Goal: Information Seeking & Learning: Learn about a topic

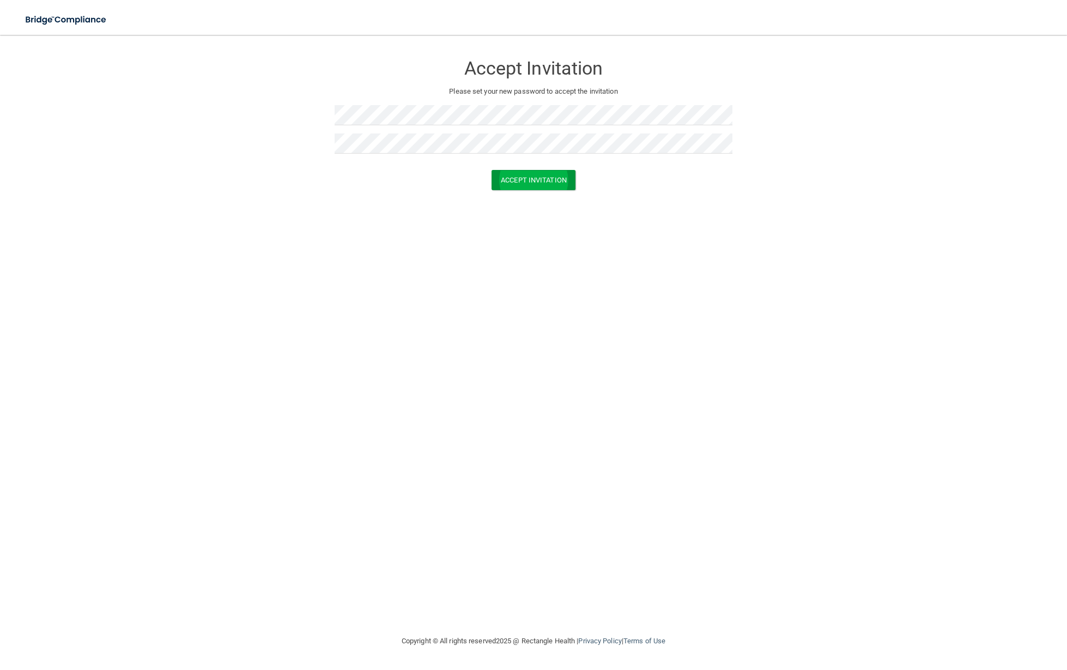
click at [520, 177] on button "Accept Invitation" at bounding box center [533, 180] width 84 height 20
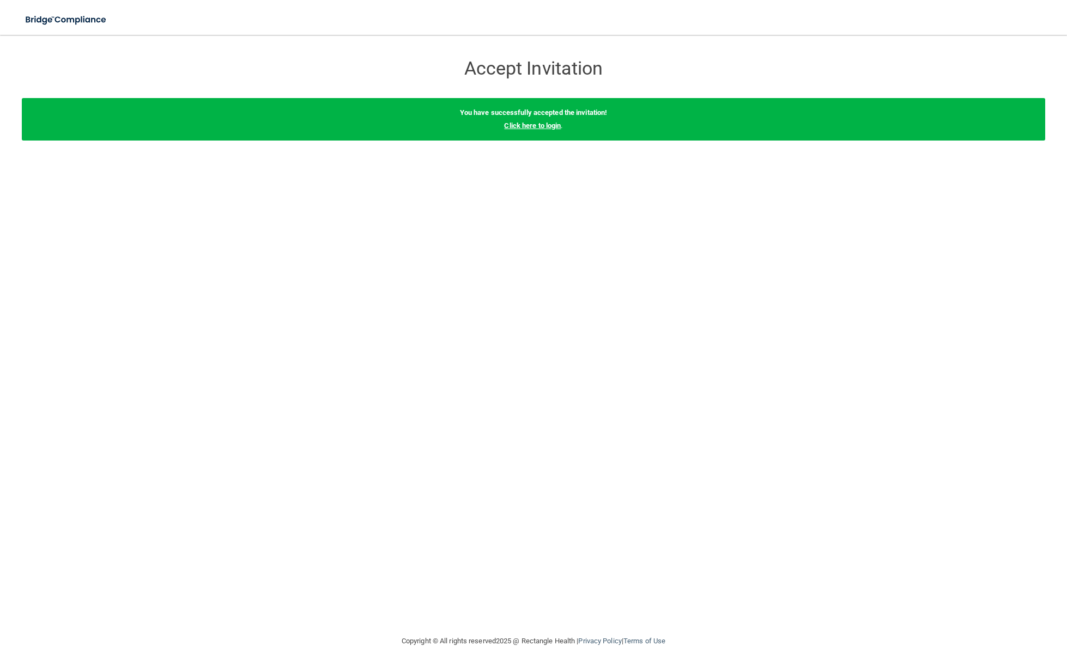
click at [532, 128] on link "Click here to login" at bounding box center [532, 126] width 57 height 8
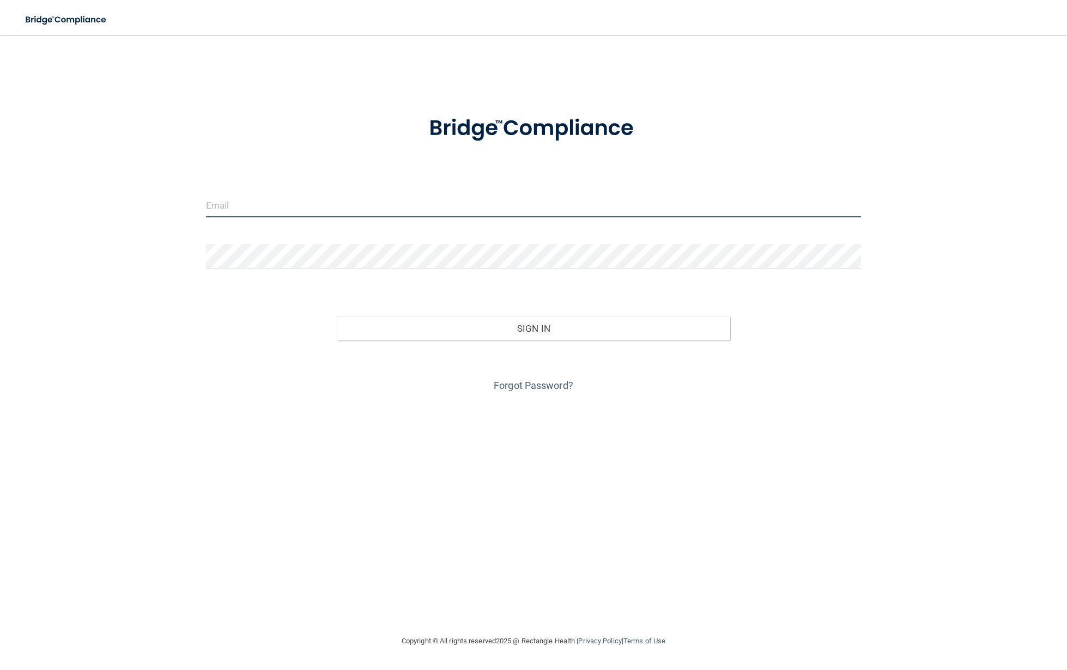
click at [291, 204] on input "email" at bounding box center [533, 205] width 655 height 25
type input "[EMAIL_ADDRESS][DOMAIN_NAME]"
click at [526, 329] on button "Sign In" at bounding box center [533, 329] width 393 height 24
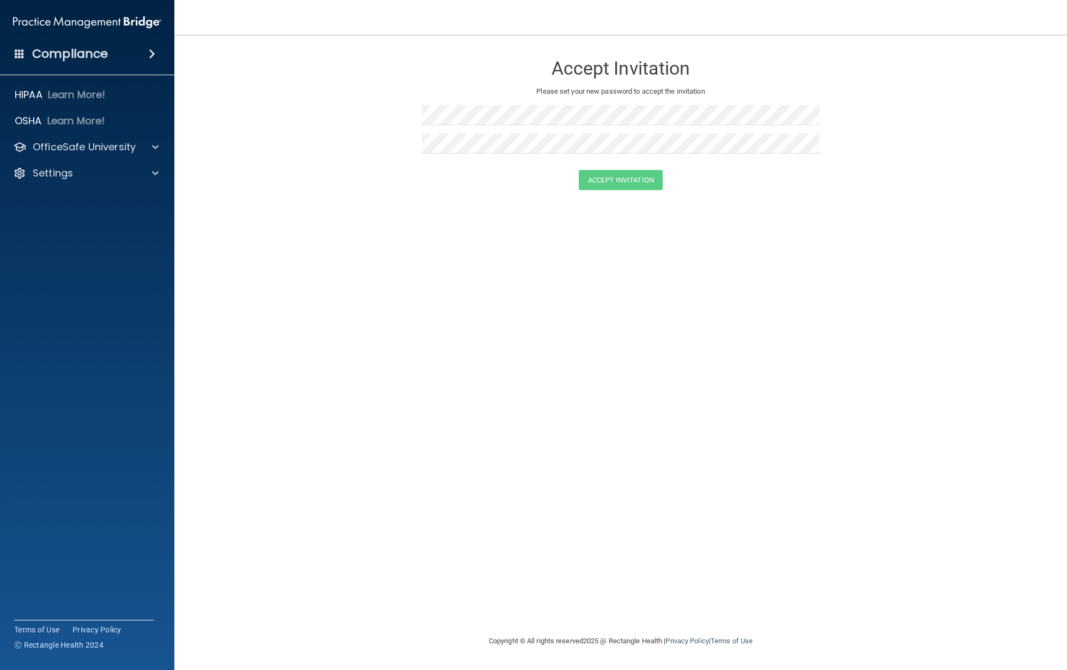
click at [92, 51] on h4 "Compliance" at bounding box center [70, 53] width 76 height 15
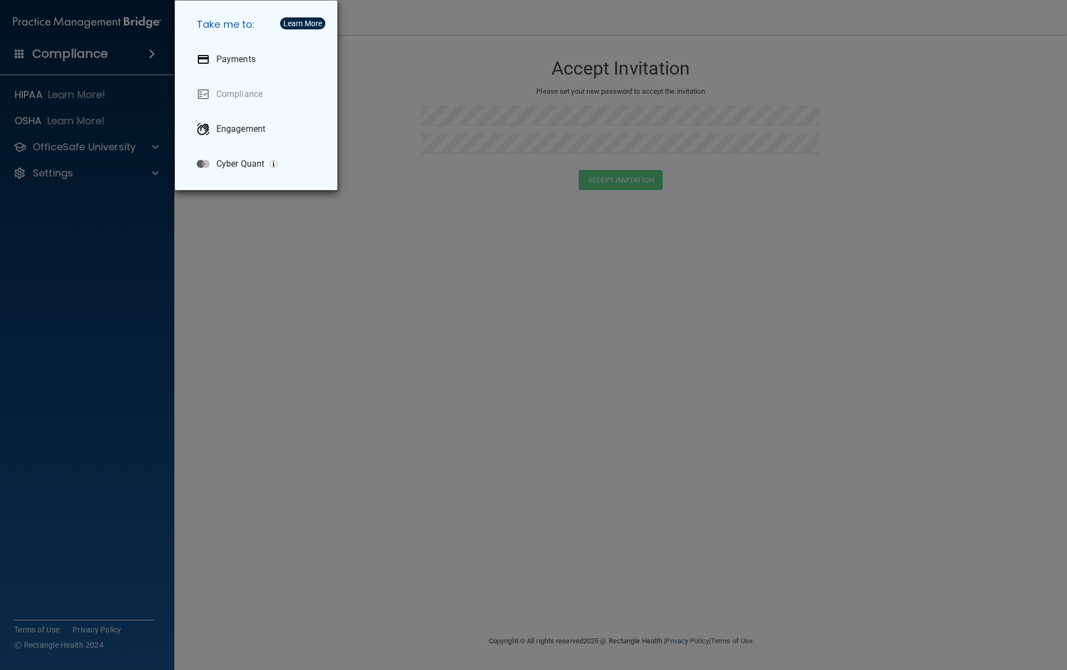
click at [38, 88] on div "Take me to: Payments Compliance Engagement Cyber Quant" at bounding box center [533, 335] width 1067 height 670
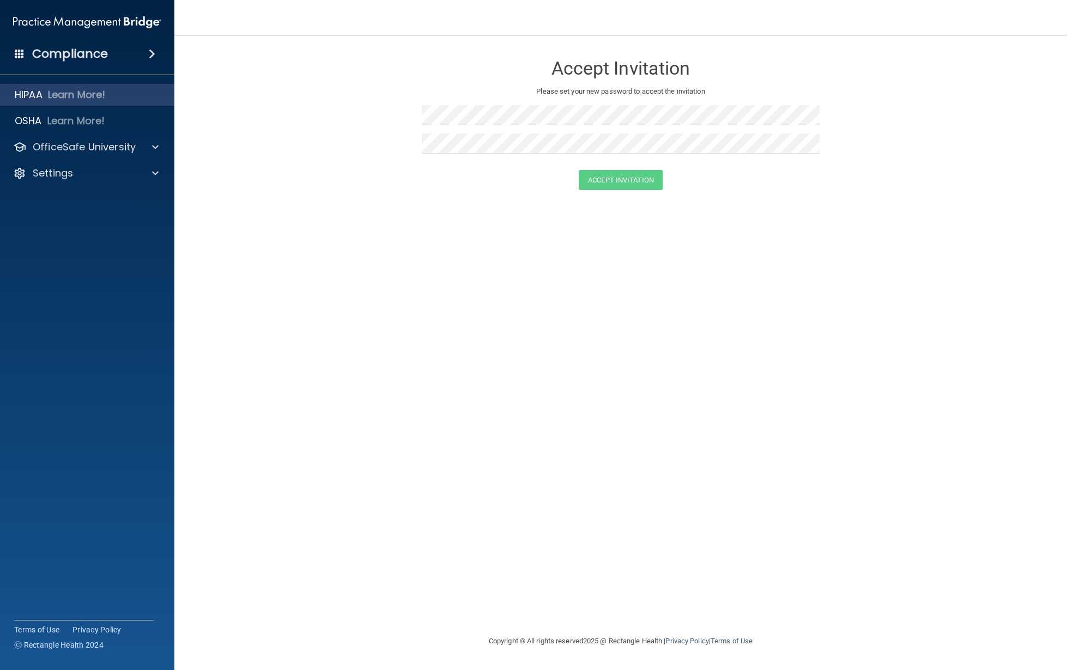
click at [36, 94] on p "HIPAA" at bounding box center [29, 94] width 28 height 13
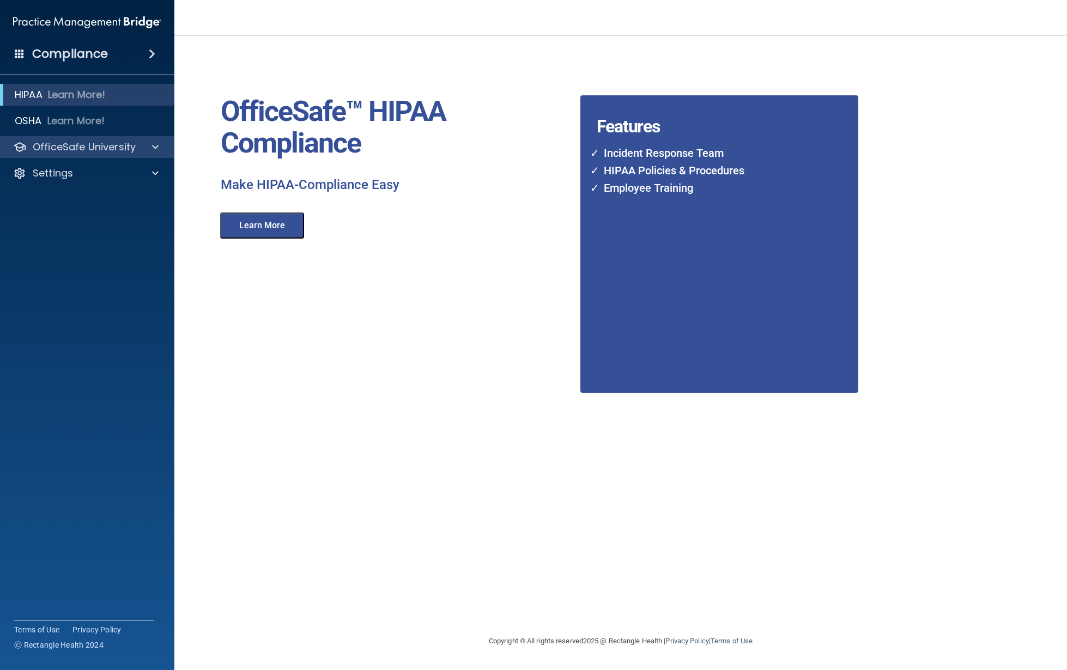
click at [58, 141] on p "OfficeSafe University" at bounding box center [84, 147] width 103 height 13
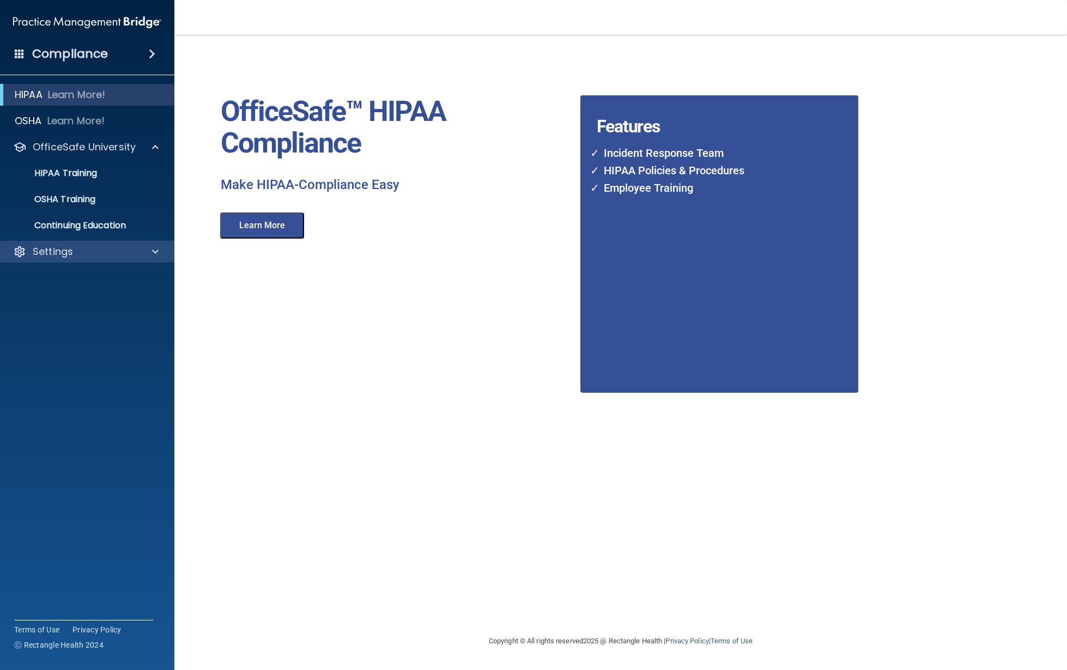
click at [113, 260] on div "Settings" at bounding box center [87, 252] width 175 height 22
click at [151, 255] on div at bounding box center [153, 251] width 27 height 13
click at [88, 274] on p "My Account" at bounding box center [81, 277] width 149 height 11
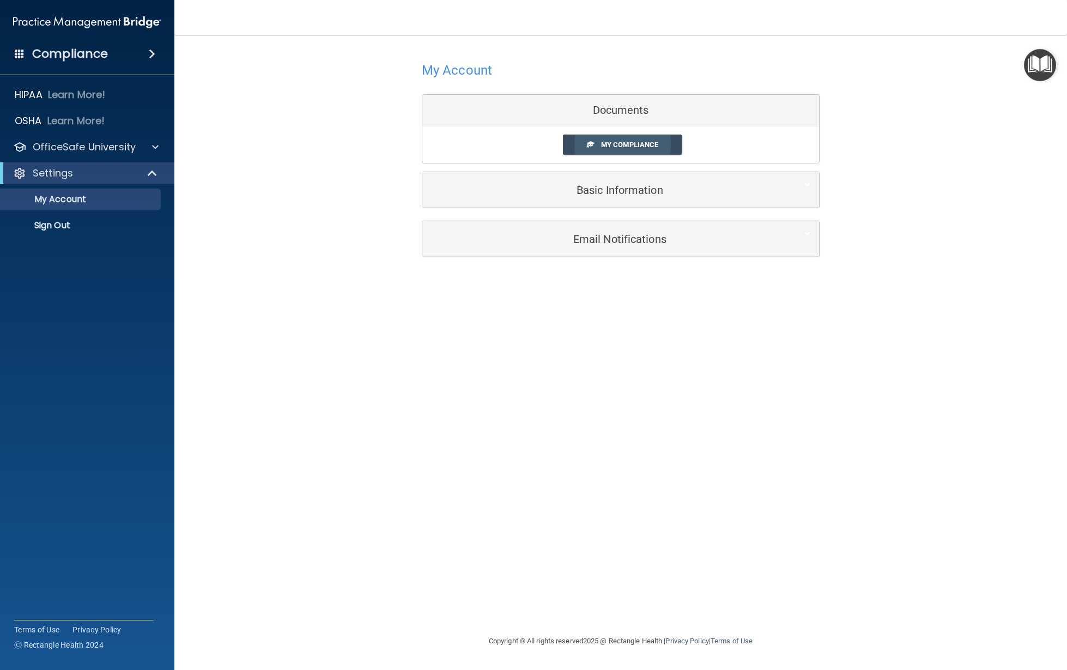
click at [601, 143] on span "My Compliance" at bounding box center [629, 145] width 57 height 8
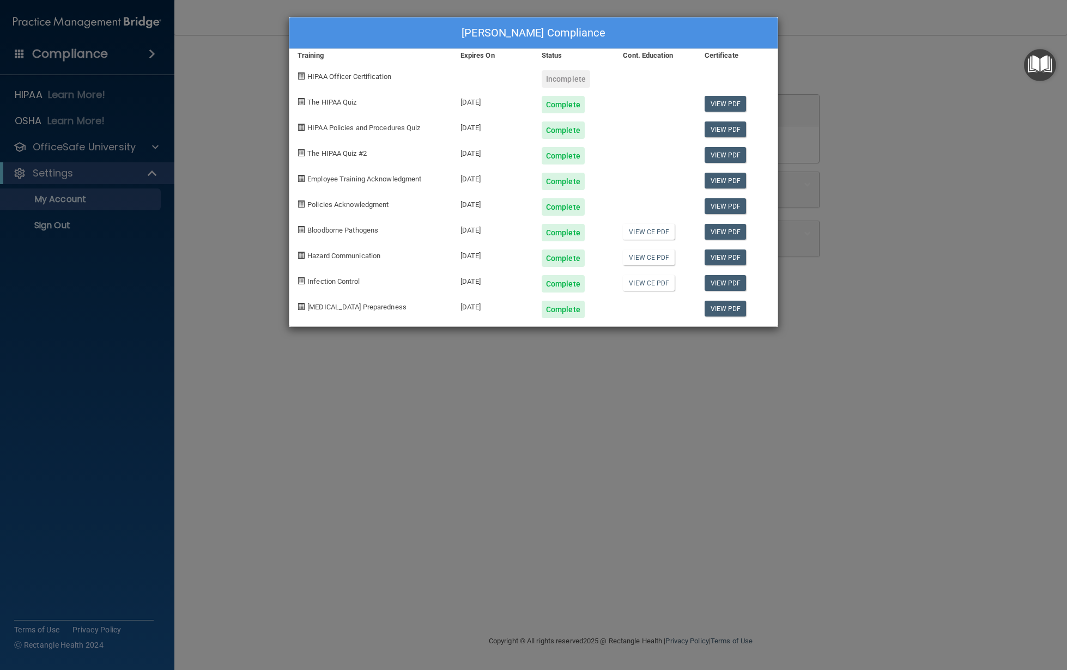
click at [919, 94] on div "[PERSON_NAME] Compliance Training Expires On Status Cont. Education Certificate…" at bounding box center [533, 335] width 1067 height 670
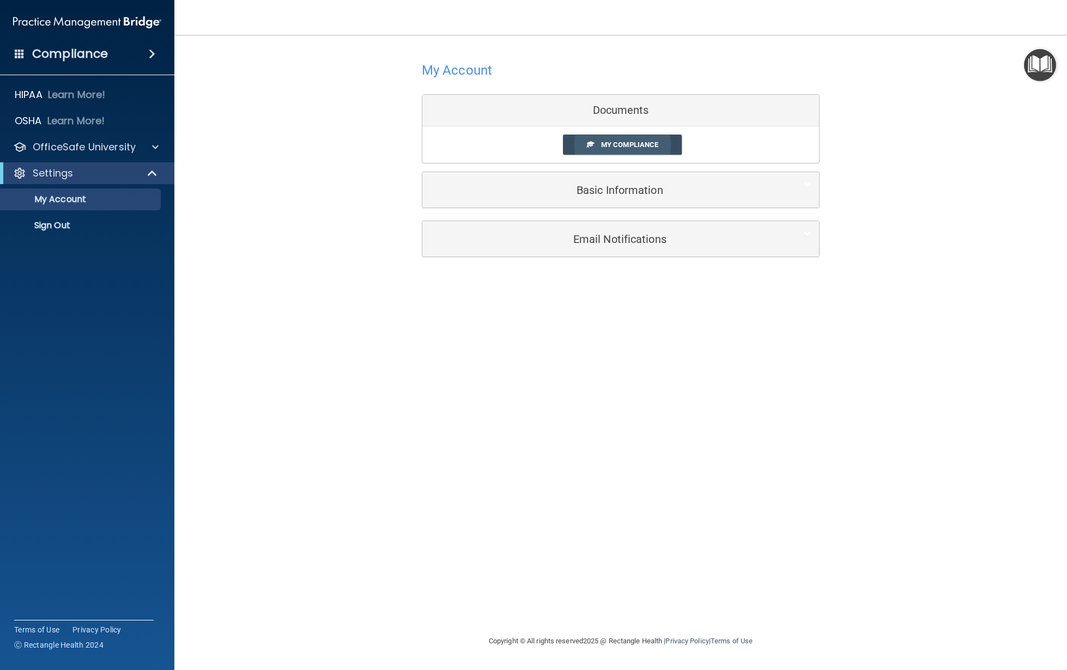
click at [606, 147] on span "My Compliance" at bounding box center [629, 145] width 57 height 8
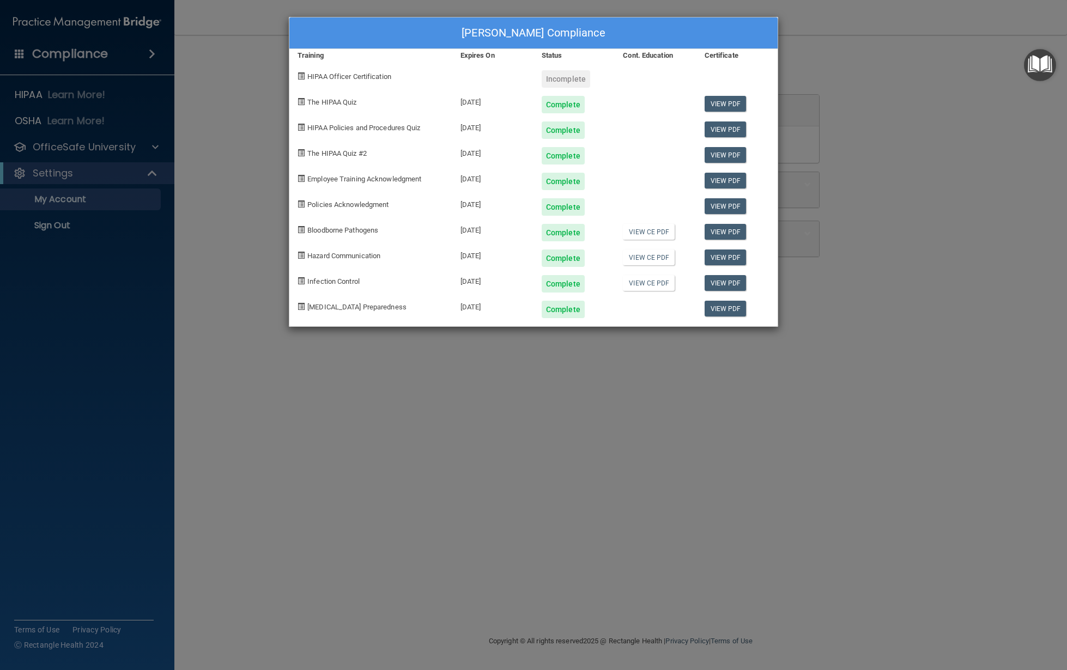
click at [561, 81] on div "Incomplete" at bounding box center [566, 78] width 48 height 17
click at [301, 75] on span at bounding box center [301, 75] width 7 height 7
drag, startPoint x: 232, startPoint y: 90, endPoint x: 145, endPoint y: 83, distance: 86.9
click at [230, 89] on div "[PERSON_NAME] Compliance Training Expires On Status Cont. Education Certificate…" at bounding box center [533, 335] width 1067 height 670
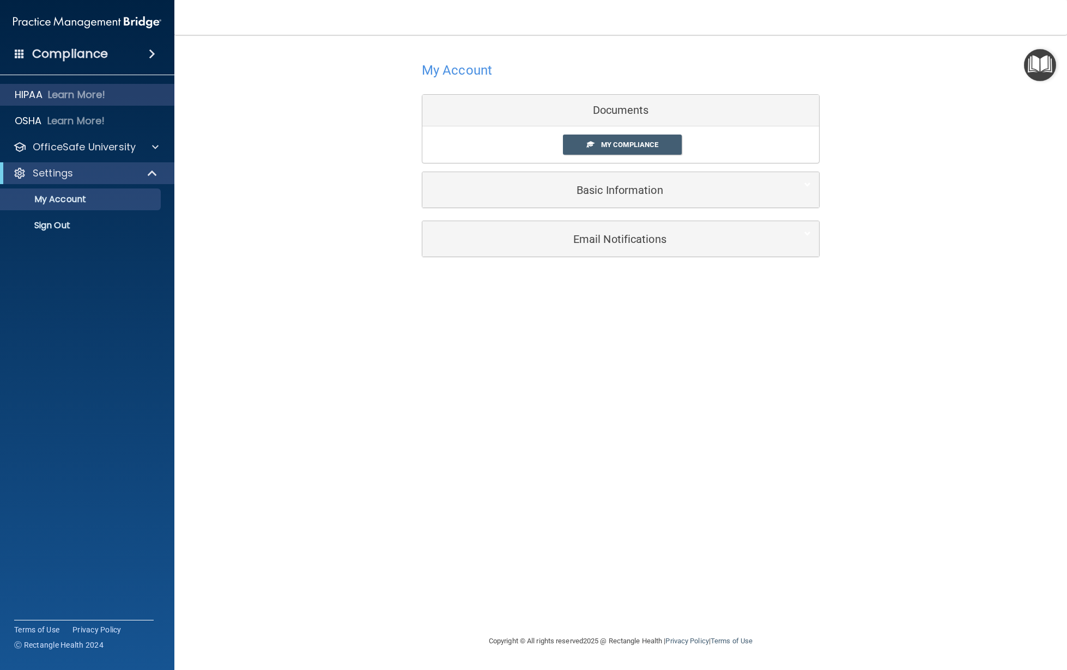
click at [32, 94] on p "HIPAA" at bounding box center [29, 94] width 28 height 13
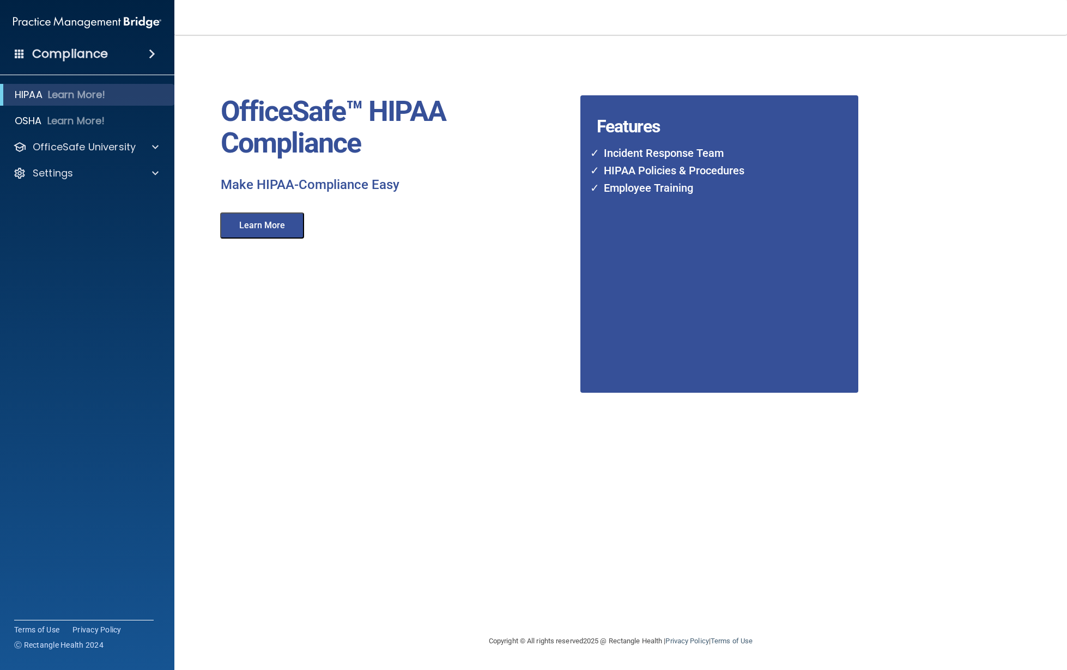
click at [268, 226] on button "Learn More" at bounding box center [262, 226] width 84 height 26
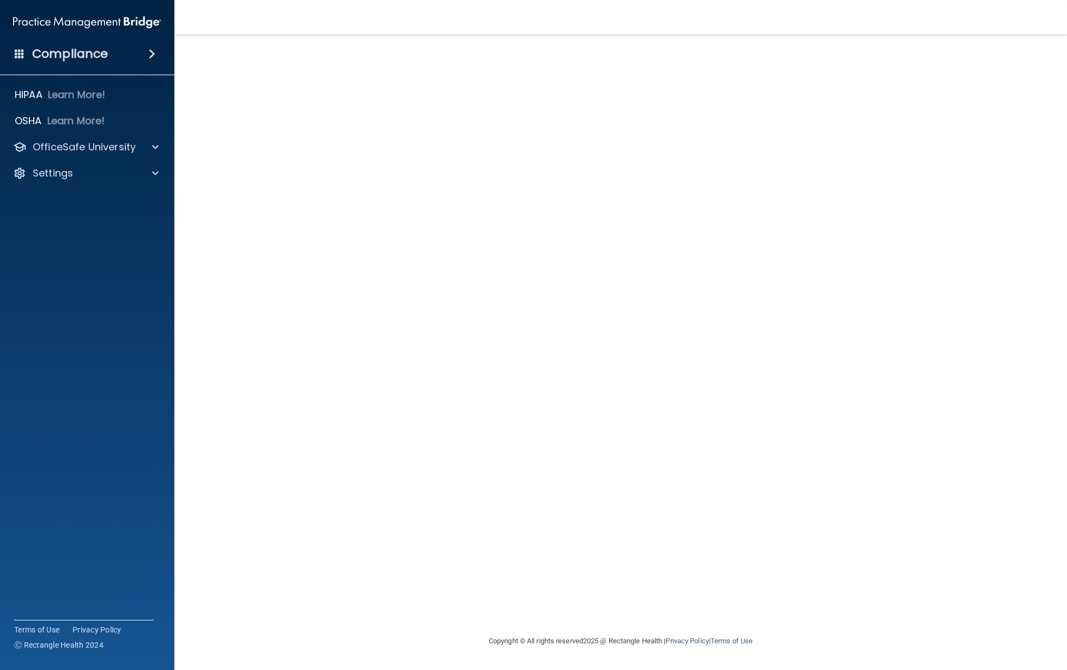
click at [51, 56] on h4 "Compliance" at bounding box center [70, 53] width 76 height 15
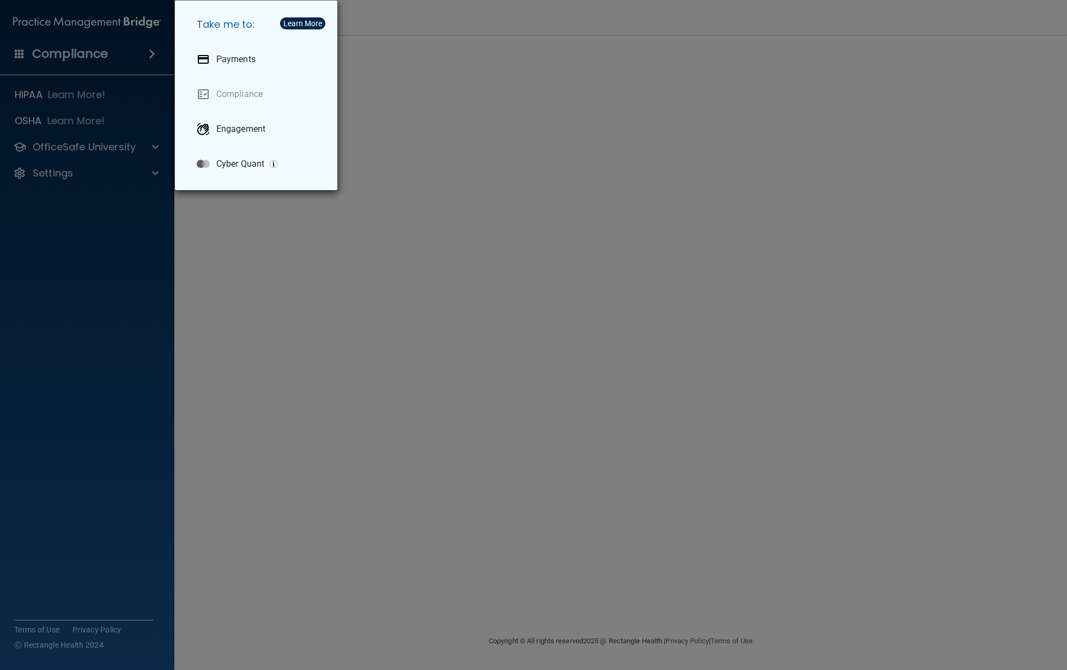
click at [206, 99] on link "Compliance" at bounding box center [258, 94] width 141 height 31
click at [205, 98] on link "Compliance" at bounding box center [258, 94] width 141 height 31
click at [147, 257] on div "Take me to: Payments Compliance Engagement Cyber Quant" at bounding box center [533, 335] width 1067 height 670
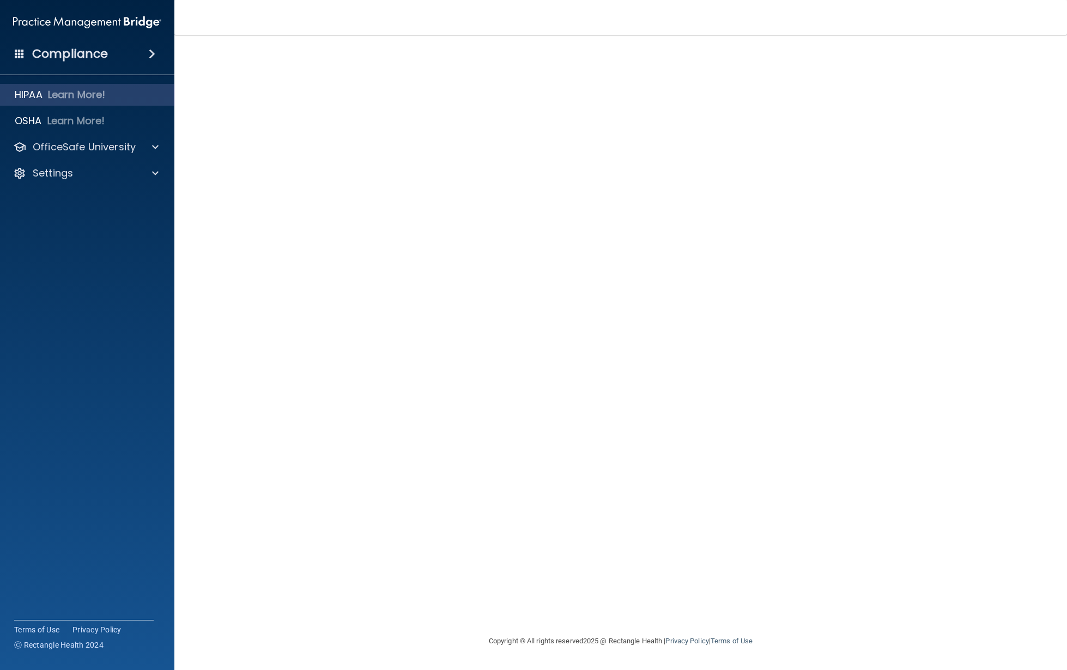
click at [32, 93] on p "HIPAA" at bounding box center [29, 94] width 28 height 13
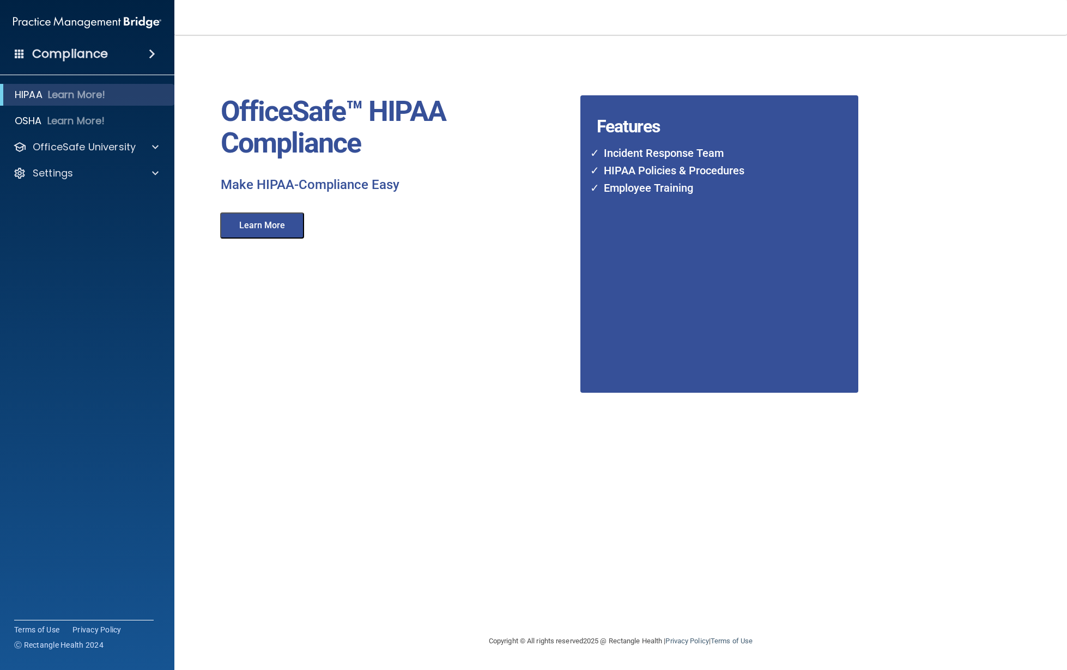
click at [267, 225] on button "Learn More" at bounding box center [262, 226] width 84 height 26
